Goal: Information Seeking & Learning: Learn about a topic

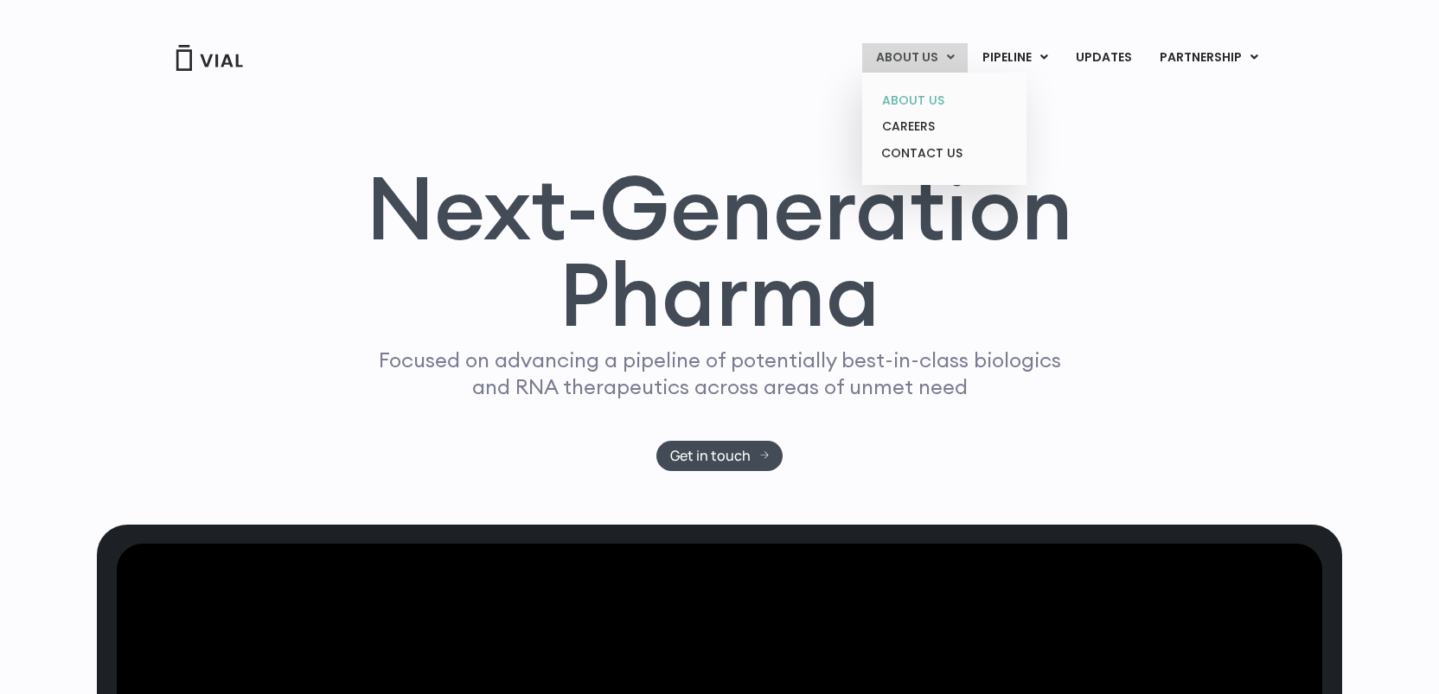
click at [936, 94] on link "ABOUT US" at bounding box center [943, 100] width 151 height 27
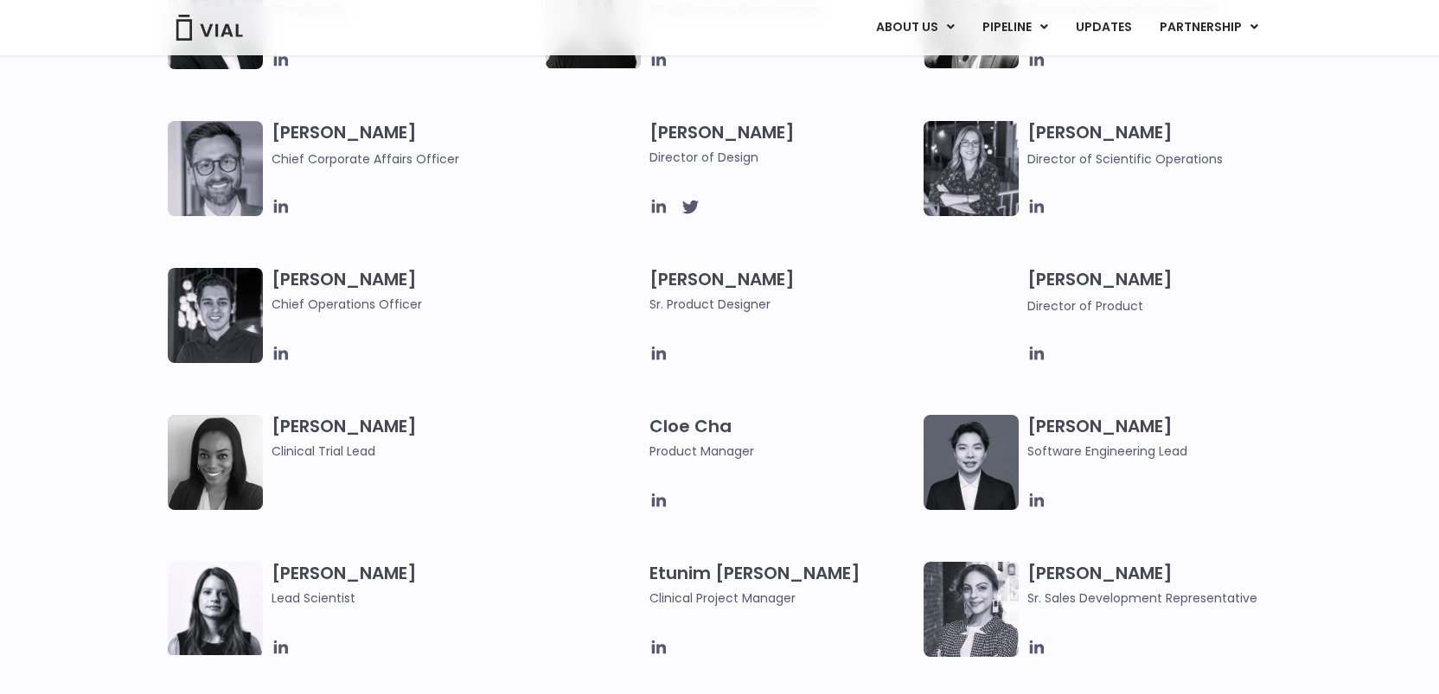
scroll to position [506, 0]
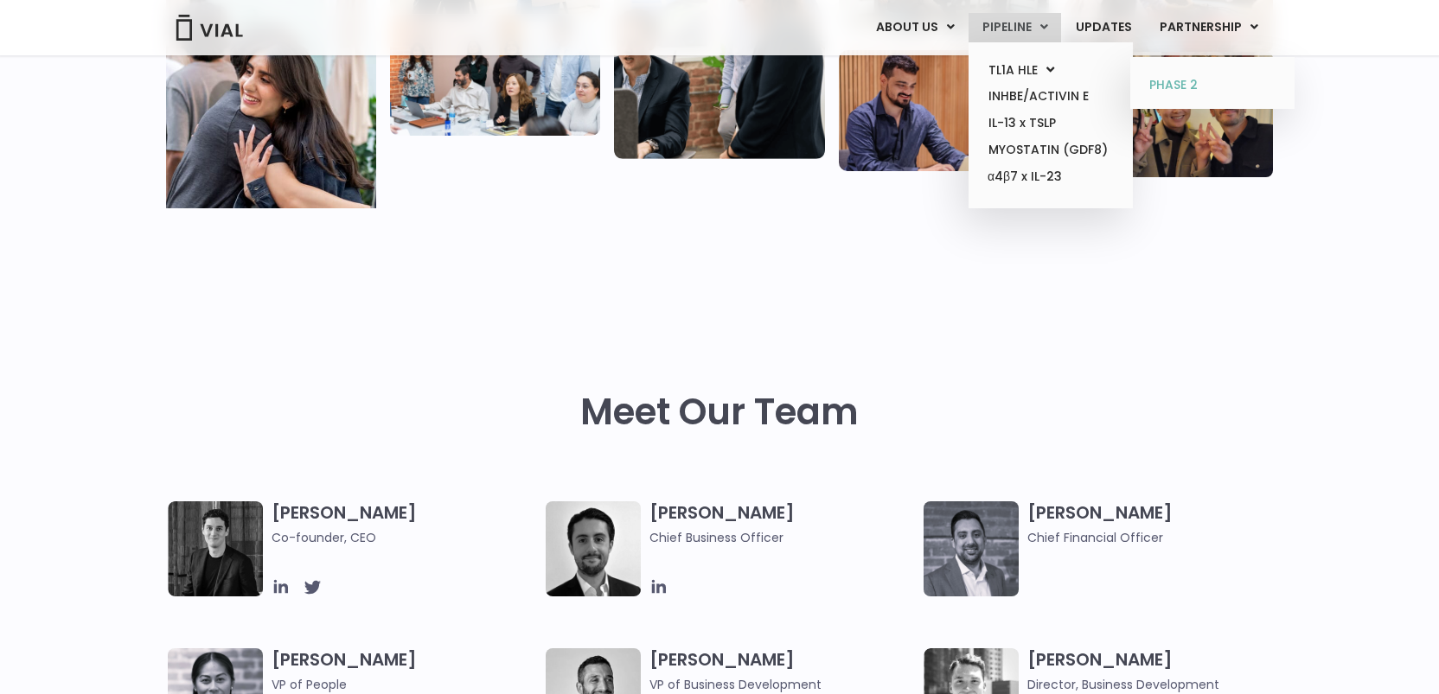
click at [1162, 81] on link "PHASE 2" at bounding box center [1211, 86] width 151 height 28
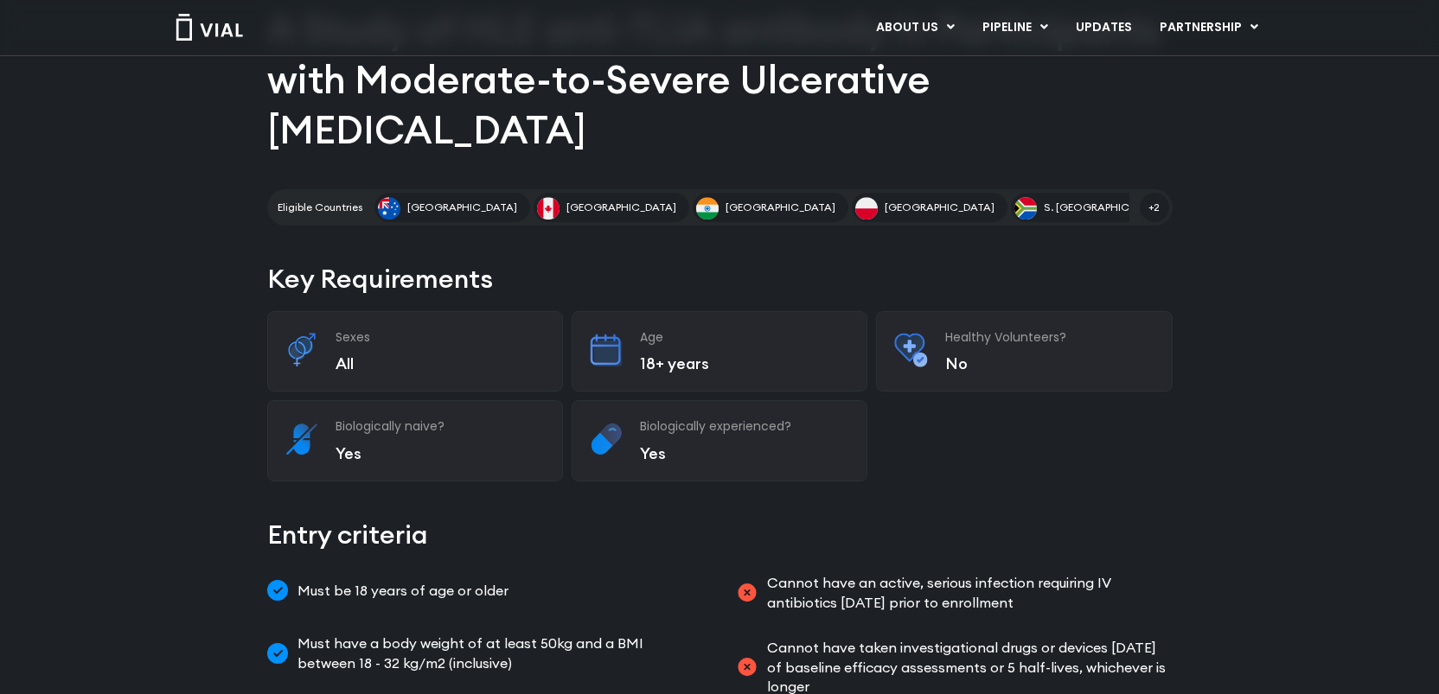
scroll to position [195, 0]
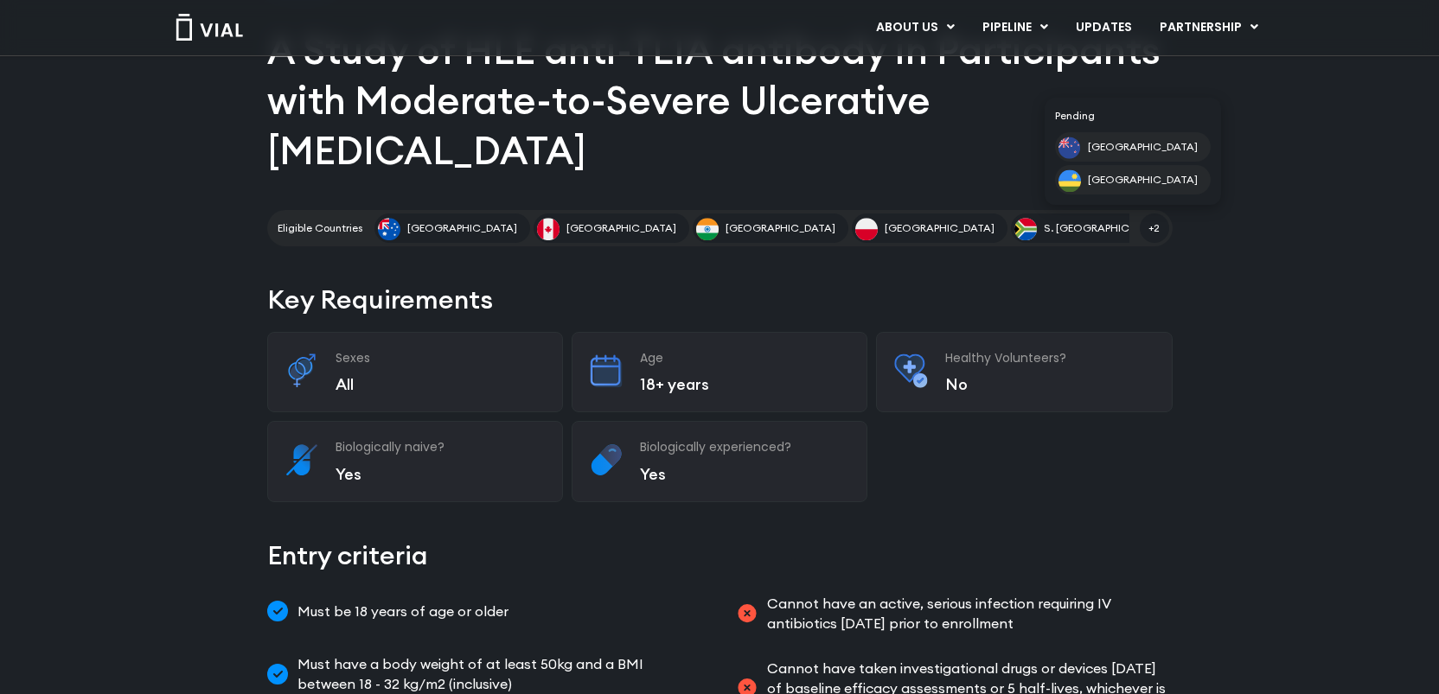
click at [1158, 214] on span "+2" at bounding box center [1154, 228] width 29 height 29
click at [1157, 214] on span "+2" at bounding box center [1154, 228] width 29 height 29
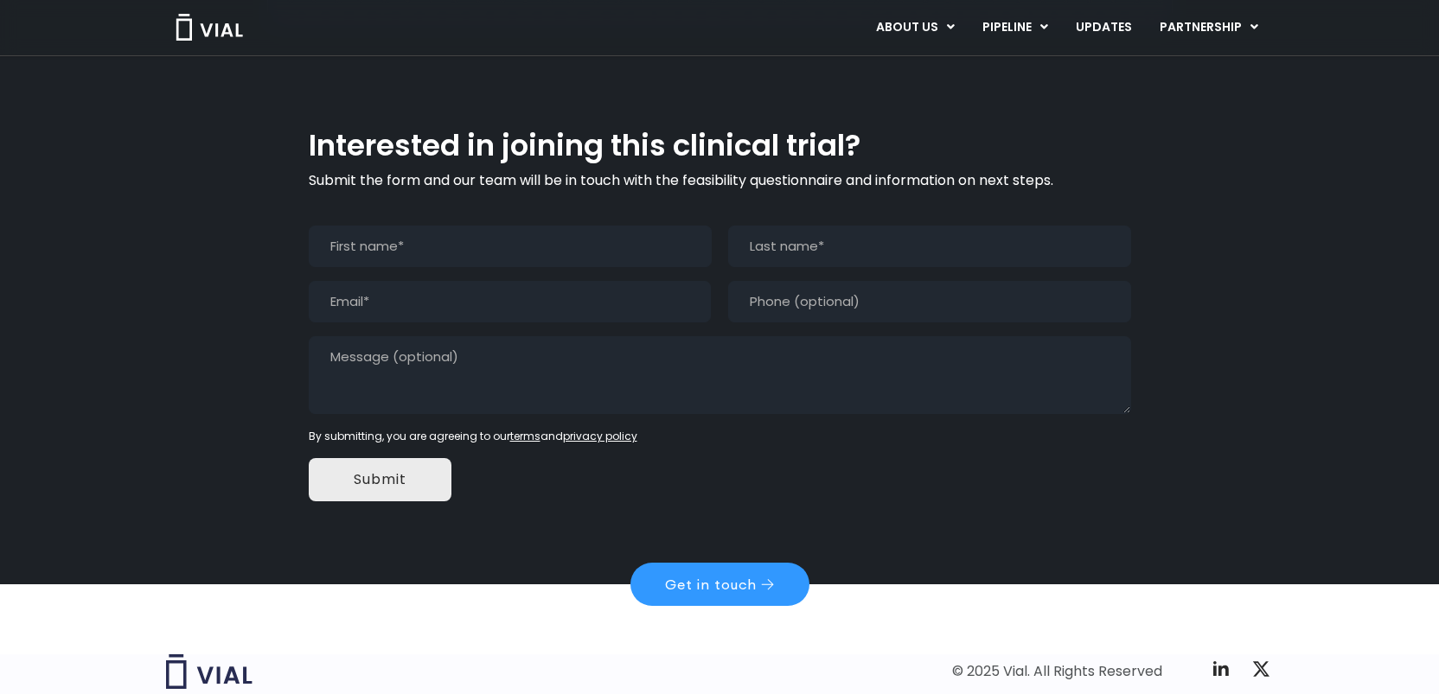
scroll to position [1459, 0]
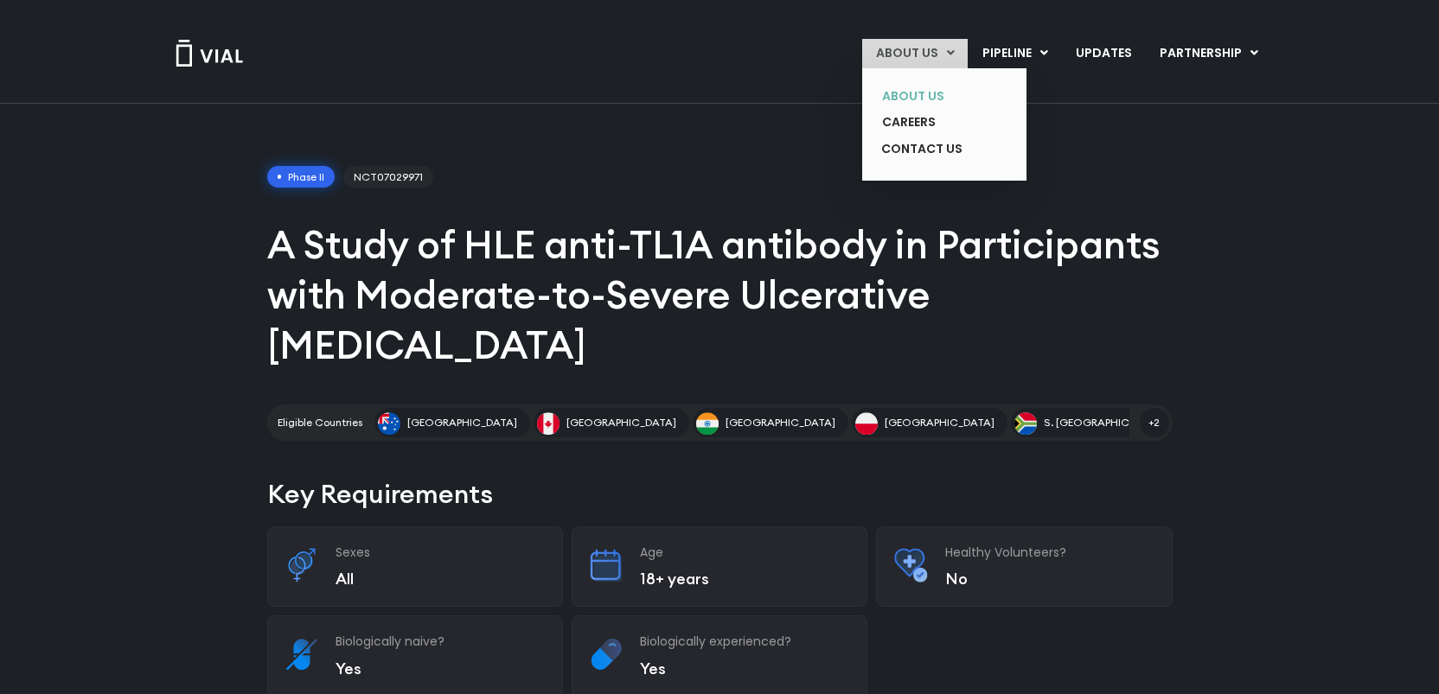
click at [902, 105] on link "ABOUT US" at bounding box center [931, 96] width 126 height 27
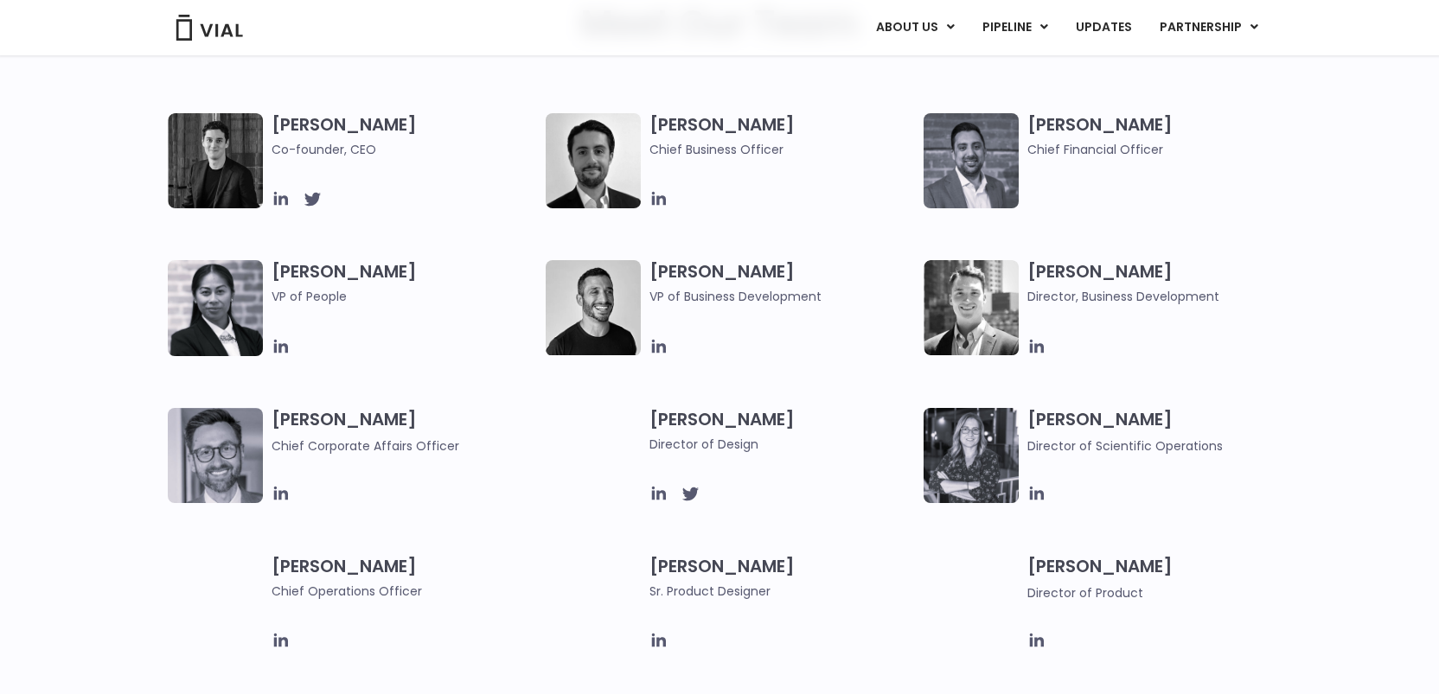
scroll to position [863, 0]
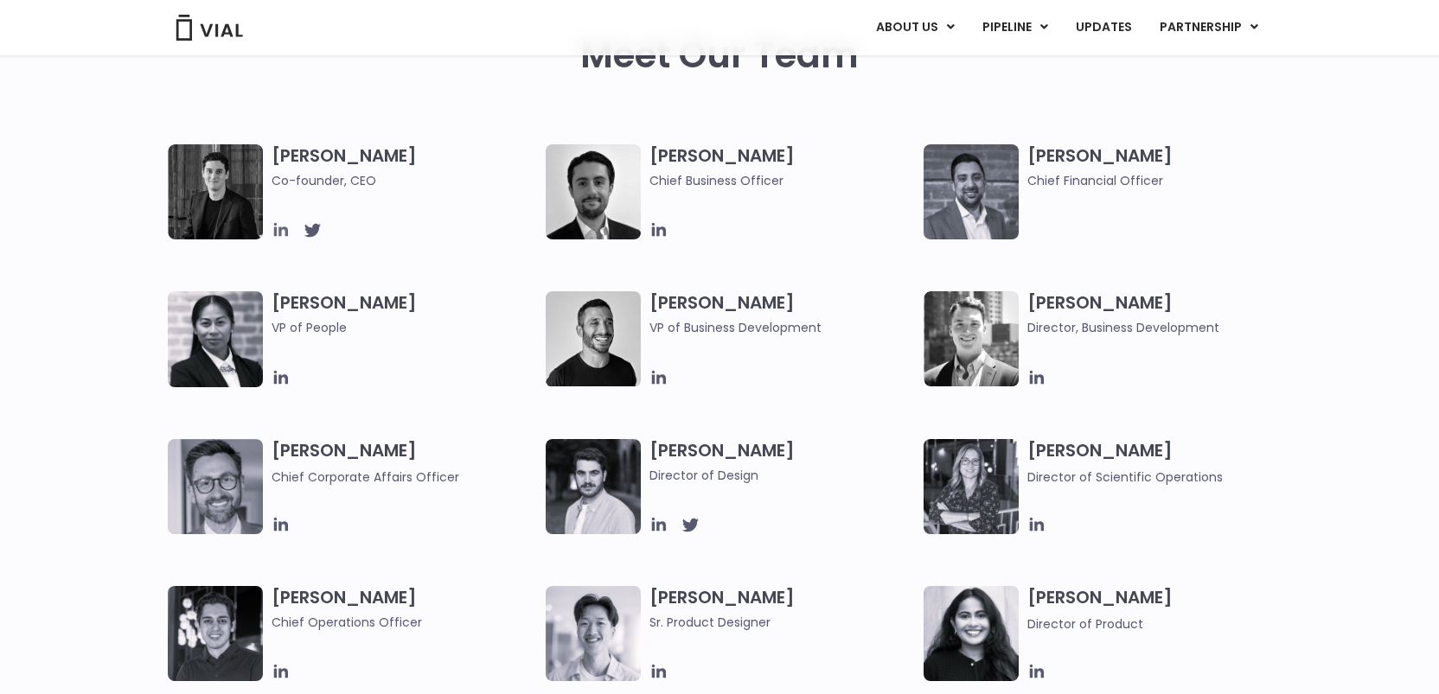
click at [275, 231] on icon at bounding box center [281, 230] width 14 height 14
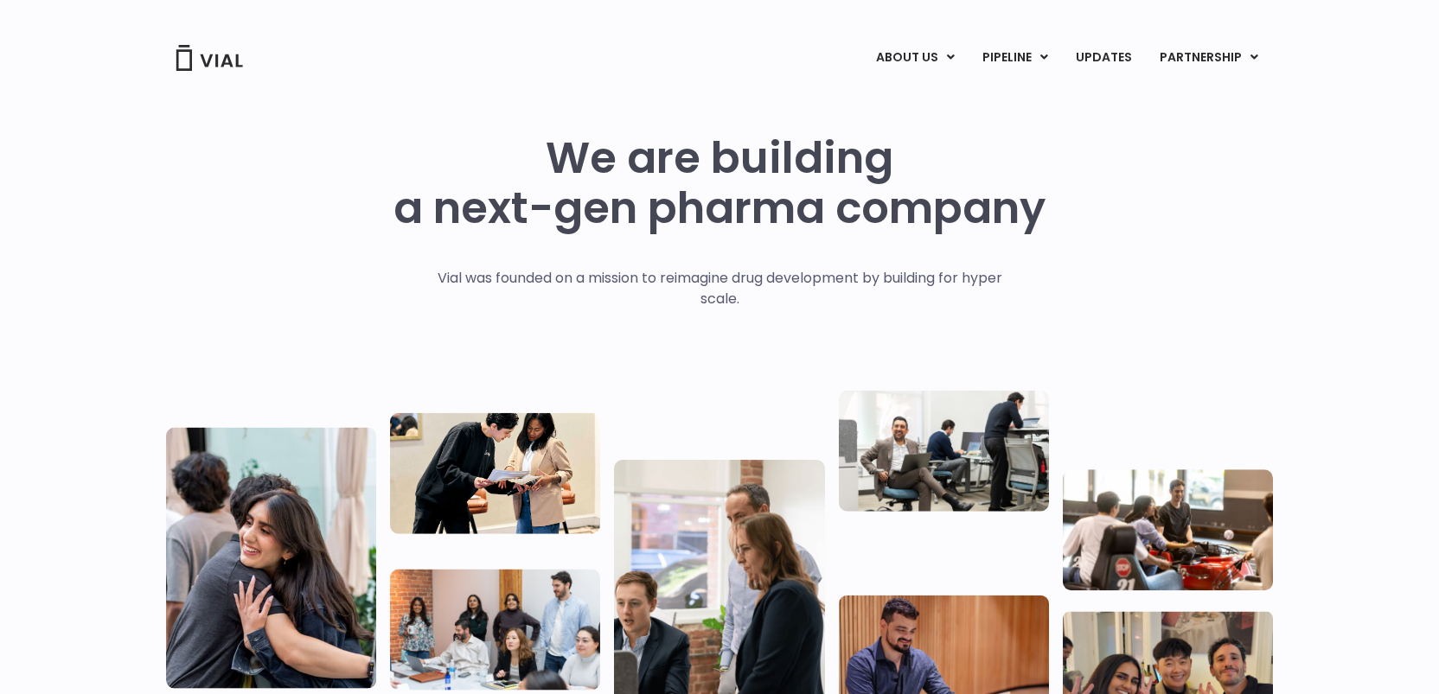
scroll to position [4, 0]
